Goal: Task Accomplishment & Management: Complete application form

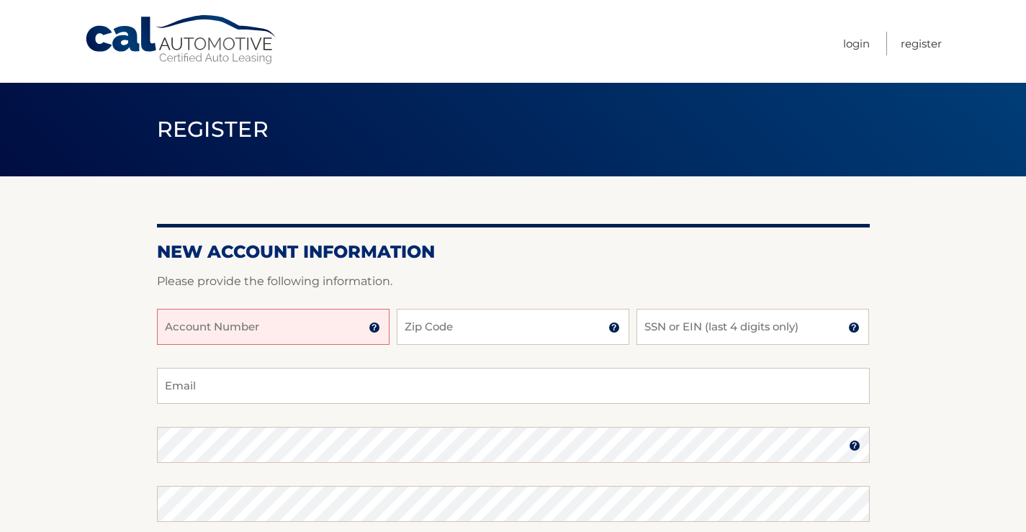
click at [271, 328] on input "Account Number" at bounding box center [273, 327] width 233 height 36
type input "44455930869"
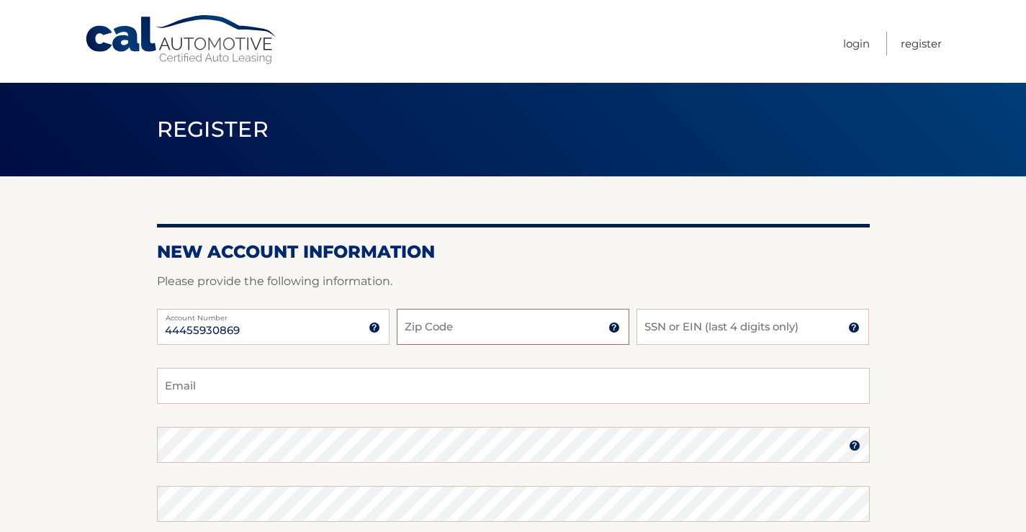
click at [459, 328] on input "Zip Code" at bounding box center [513, 327] width 233 height 36
type input "11789"
click at [772, 332] on input "SSN or EIN (last 4 digits only)" at bounding box center [753, 327] width 233 height 36
type input "4569"
drag, startPoint x: 266, startPoint y: 385, endPoint x: 272, endPoint y: 378, distance: 8.7
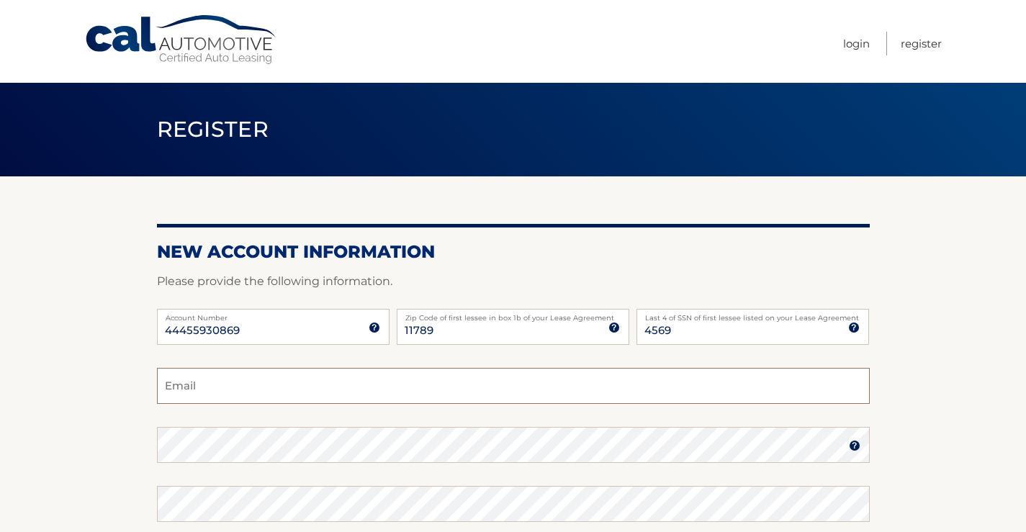
click at [268, 382] on input "Email" at bounding box center [513, 386] width 713 height 36
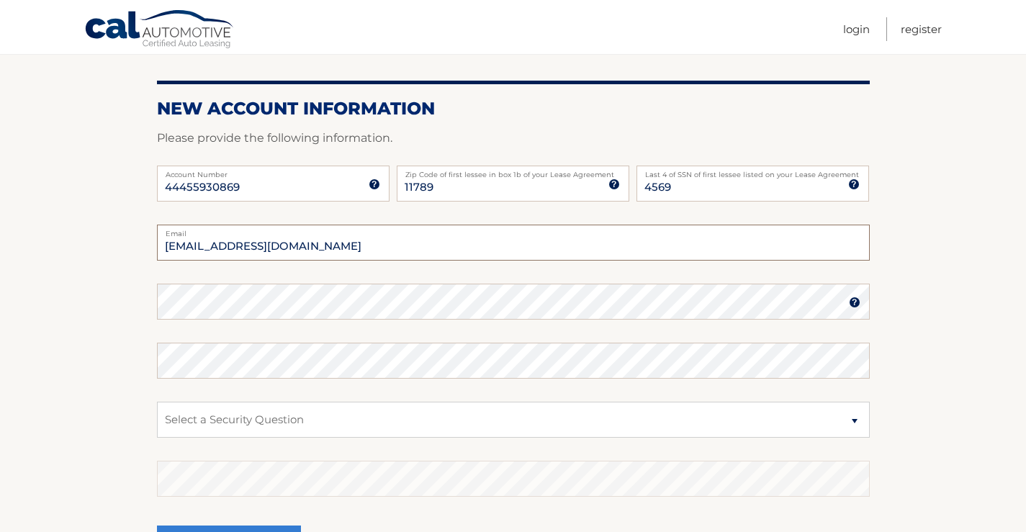
scroll to position [144, 0]
type input "[EMAIL_ADDRESS][DOMAIN_NAME]"
click at [151, 293] on section "New Account Information Please provide the following information. 44455930869 A…" at bounding box center [513, 313] width 1026 height 562
click at [851, 421] on select "Select a Security Question What was the name of your elementary school? What is…" at bounding box center [513, 419] width 713 height 36
select select "3"
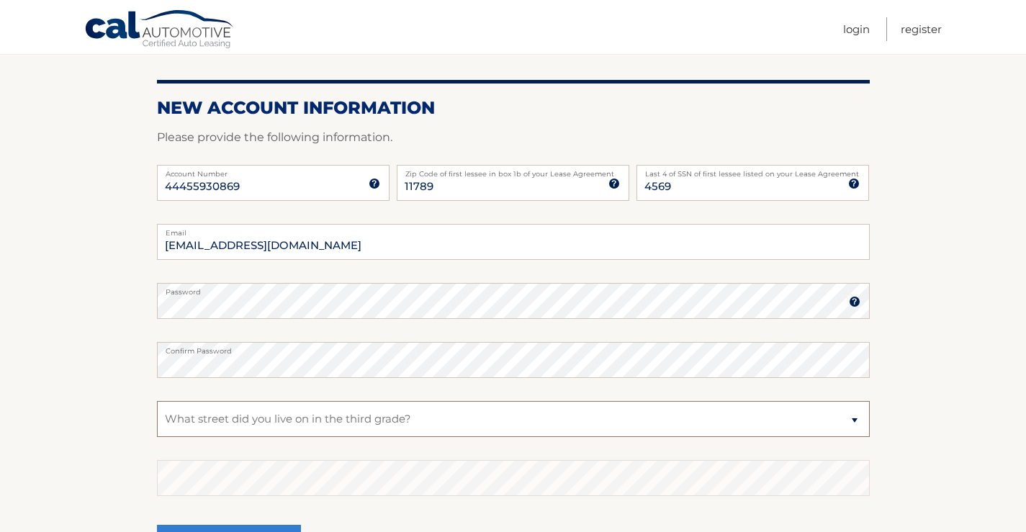
click at [157, 401] on select "Select a Security Question What was the name of your elementary school? What is…" at bounding box center [513, 419] width 713 height 36
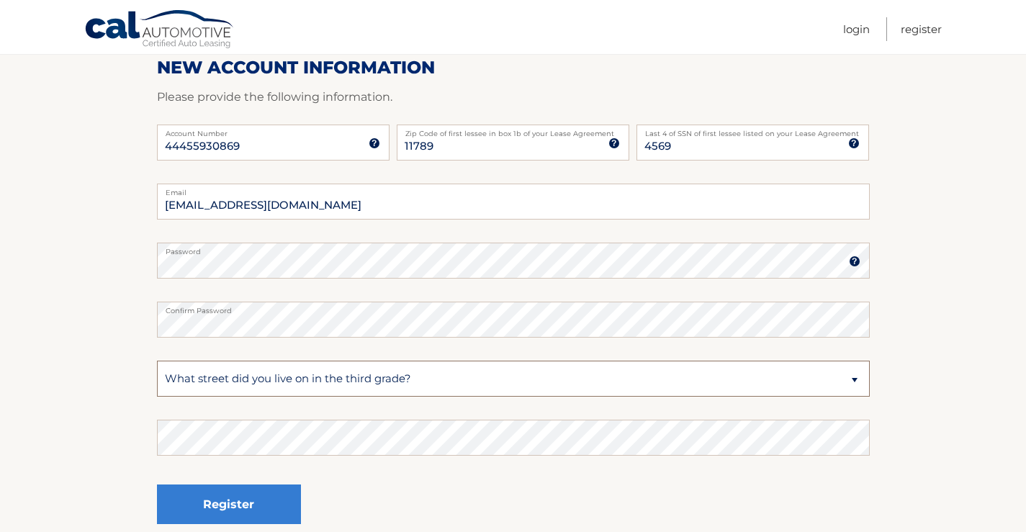
scroll to position [216, 0]
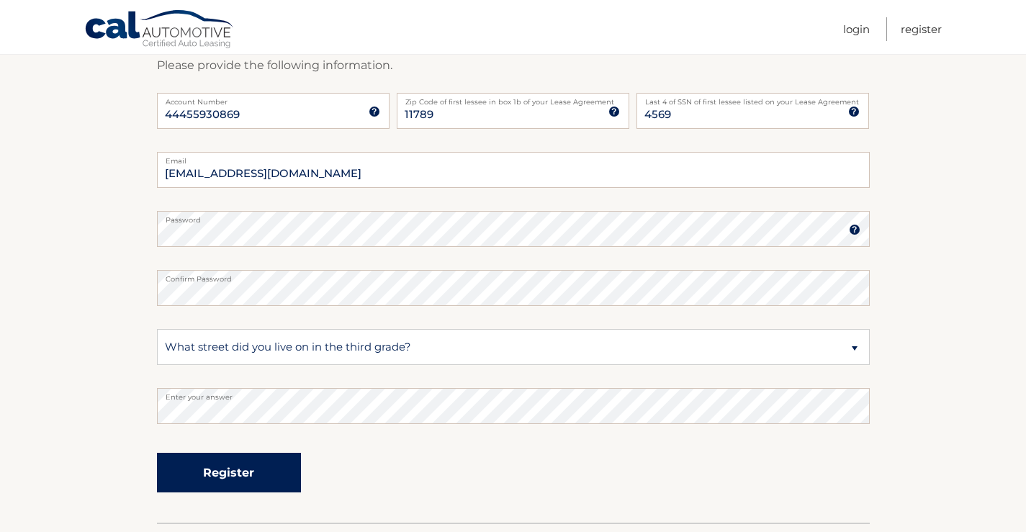
click at [256, 473] on button "Register" at bounding box center [229, 473] width 144 height 40
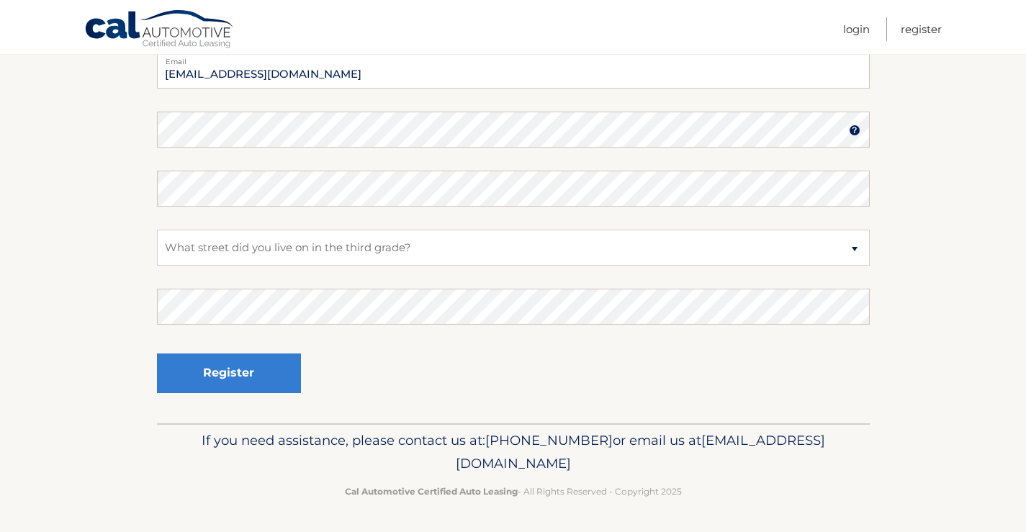
scroll to position [359, 0]
